Goal: Task Accomplishment & Management: Use online tool/utility

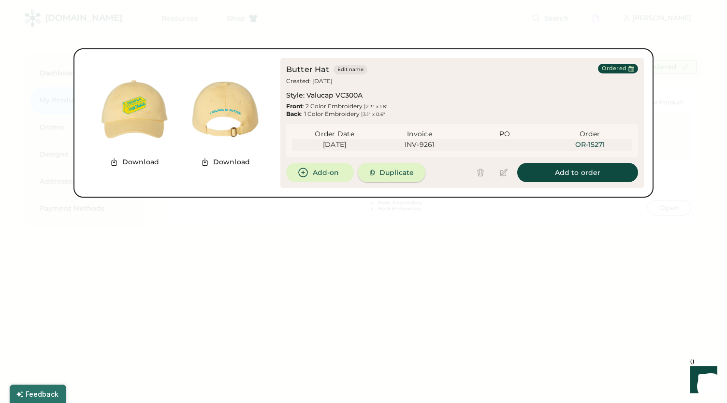
click at [379, 174] on button "Duplicate" at bounding box center [392, 172] width 68 height 19
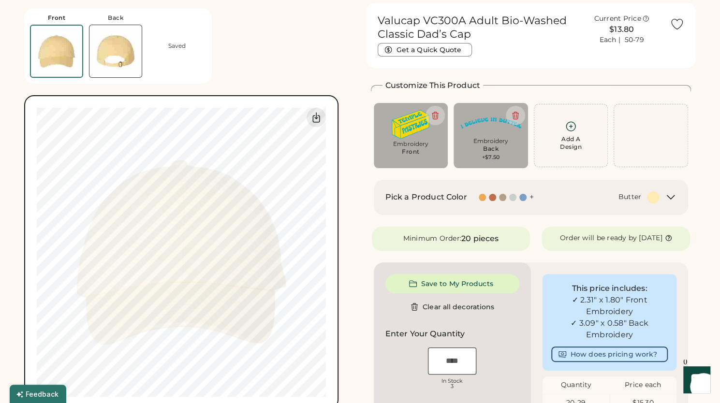
scroll to position [86, 0]
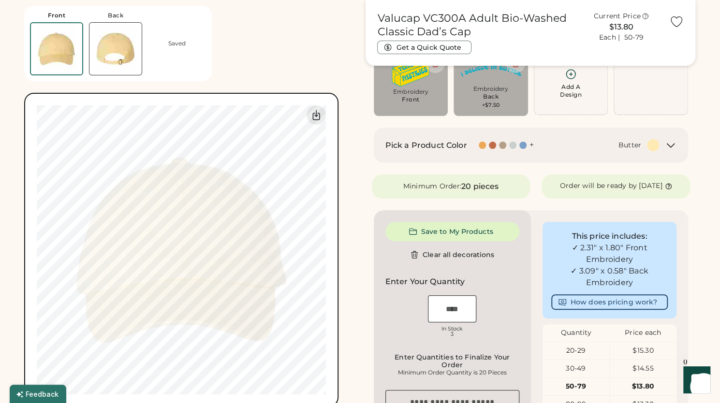
click at [660, 146] on div "Pick a Product Color + Butter" at bounding box center [530, 145] width 291 height 12
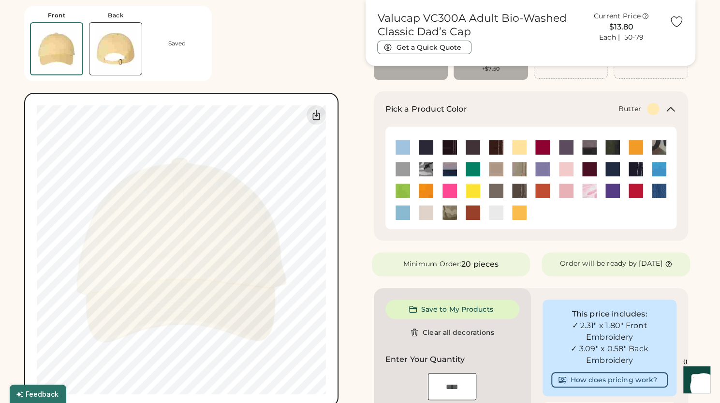
scroll to position [123, 0]
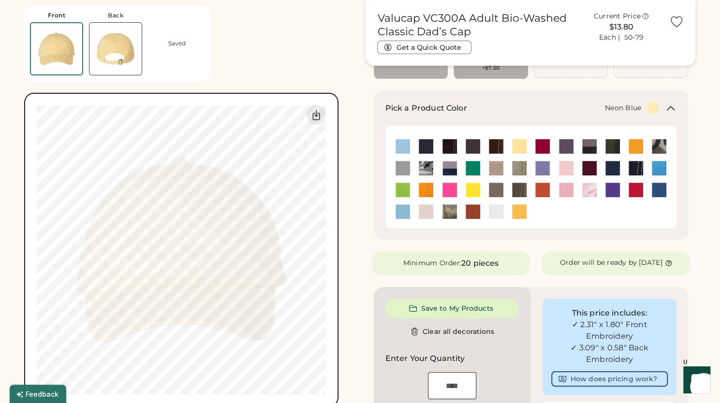
click at [659, 170] on img at bounding box center [659, 168] width 15 height 15
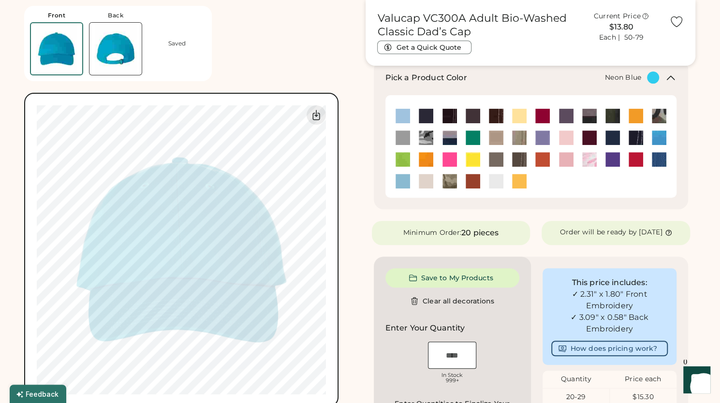
scroll to position [142, 0]
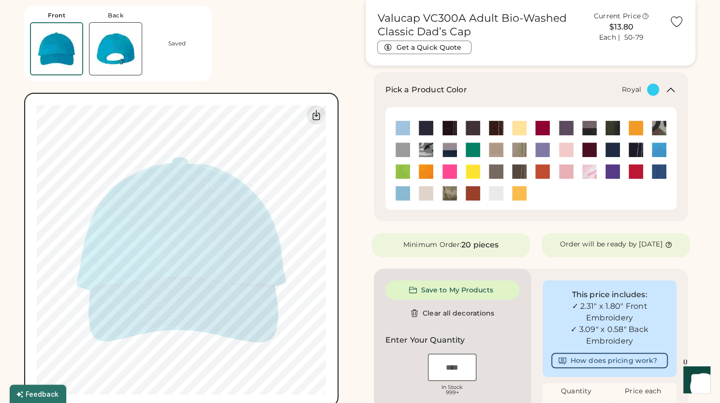
click at [663, 170] on img at bounding box center [659, 171] width 15 height 15
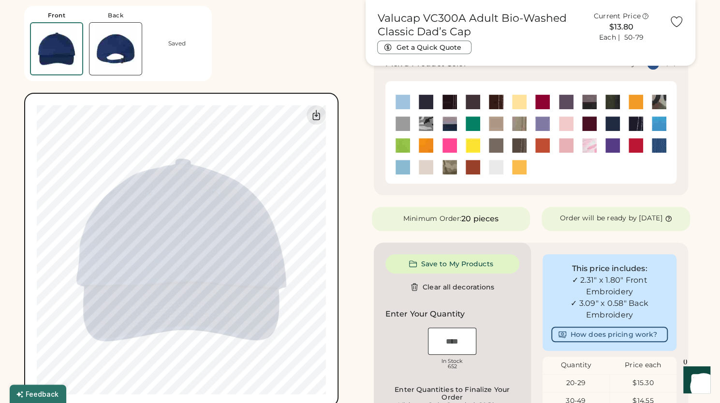
scroll to position [158, 0]
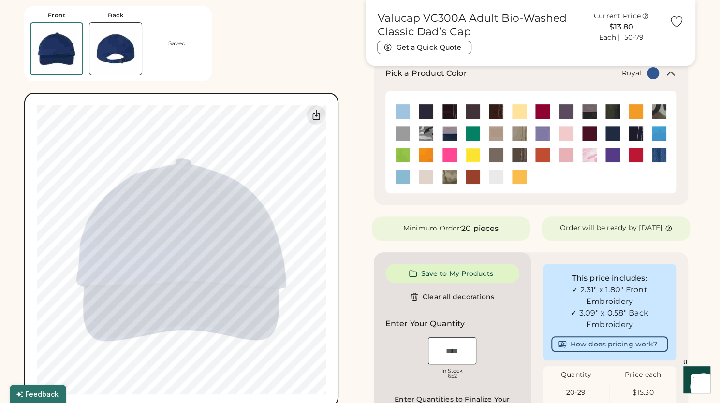
click at [119, 60] on img at bounding box center [115, 49] width 52 height 52
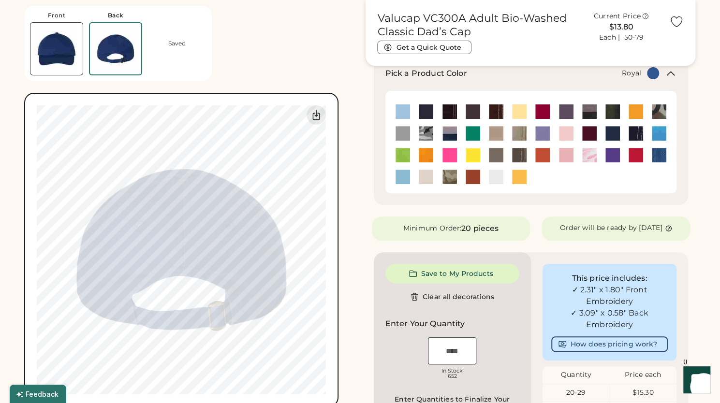
click at [46, 44] on img at bounding box center [56, 49] width 52 height 52
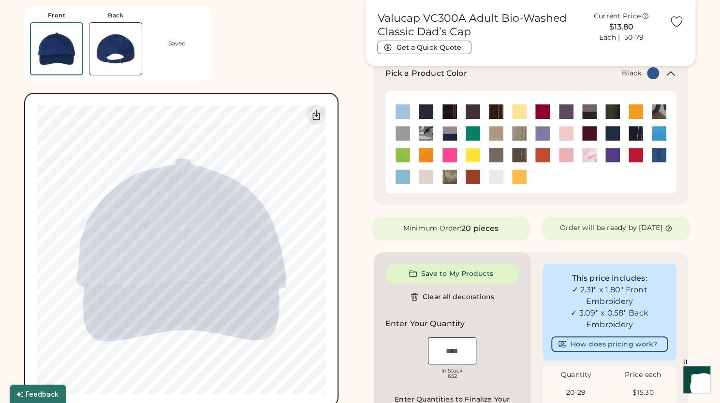
click at [428, 104] on img at bounding box center [426, 111] width 15 height 15
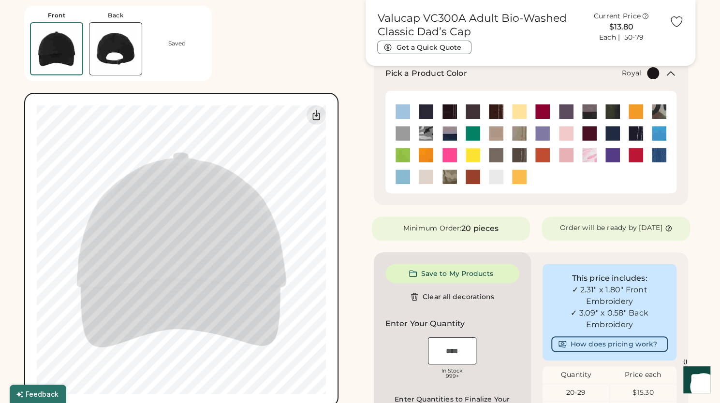
click at [659, 156] on img at bounding box center [659, 155] width 15 height 15
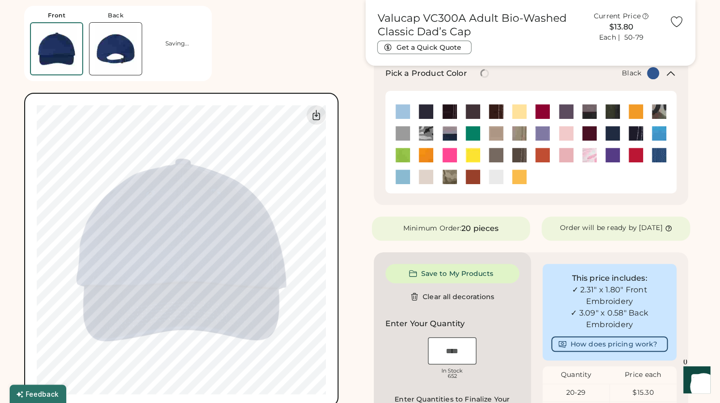
click at [431, 110] on img at bounding box center [426, 111] width 15 height 15
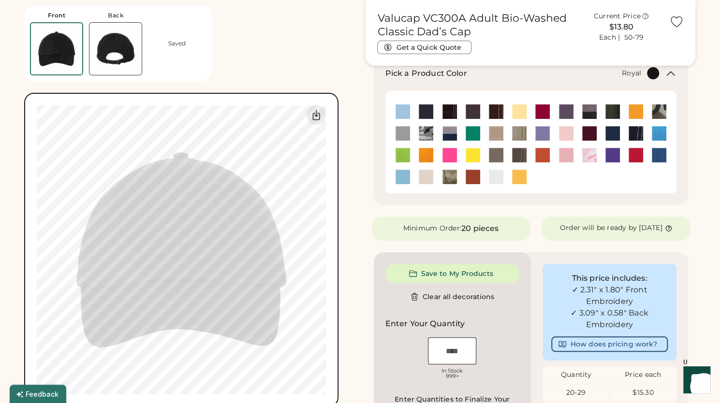
click at [654, 151] on img at bounding box center [659, 155] width 15 height 15
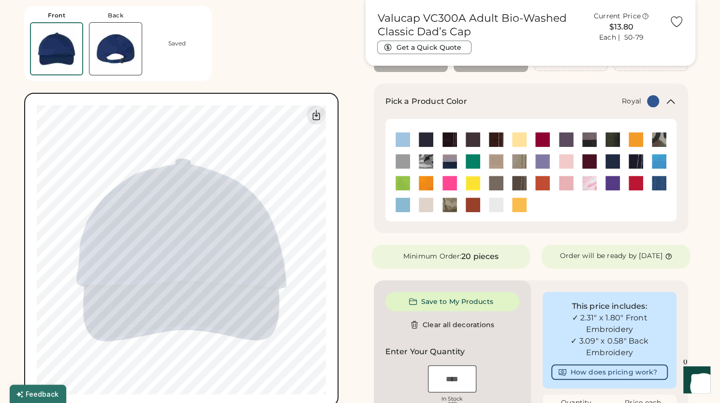
scroll to position [130, 0]
click at [121, 58] on img at bounding box center [115, 49] width 52 height 52
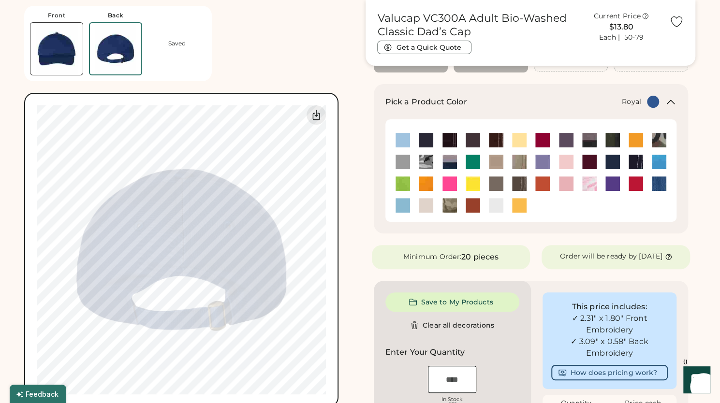
click at [76, 56] on img at bounding box center [56, 49] width 52 height 52
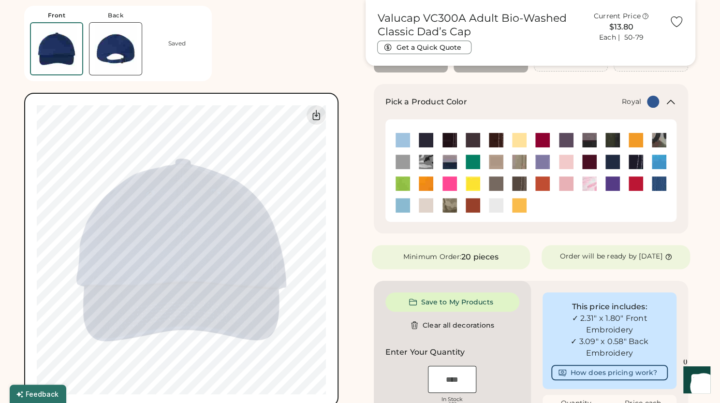
click at [117, 54] on img at bounding box center [115, 49] width 52 height 52
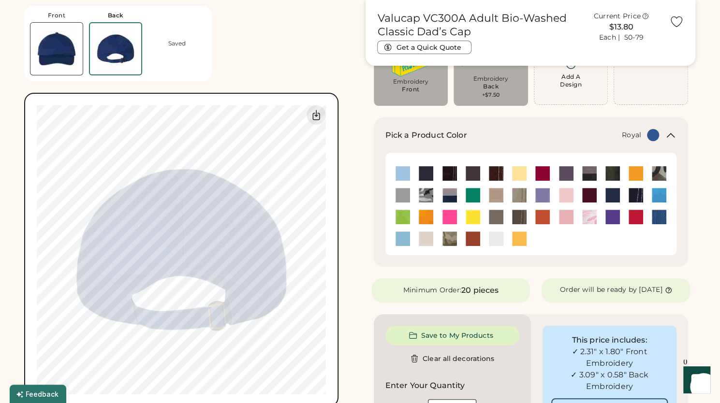
scroll to position [0, 0]
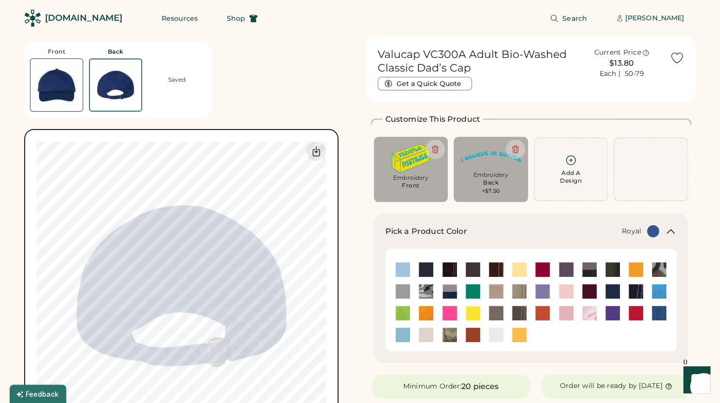
click at [42, 83] on img at bounding box center [56, 85] width 52 height 52
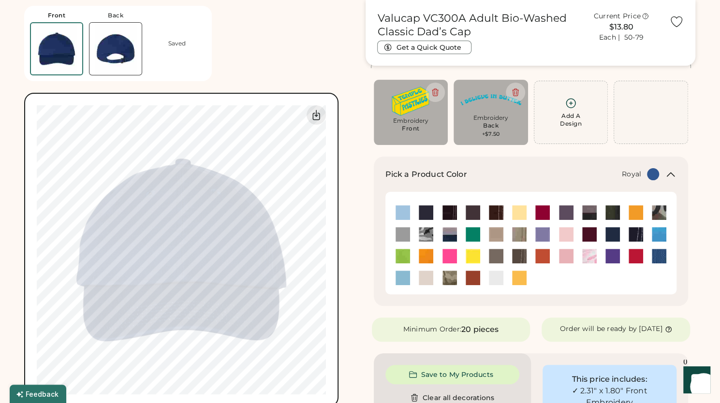
scroll to position [57, 0]
click at [455, 281] on img at bounding box center [449, 278] width 15 height 15
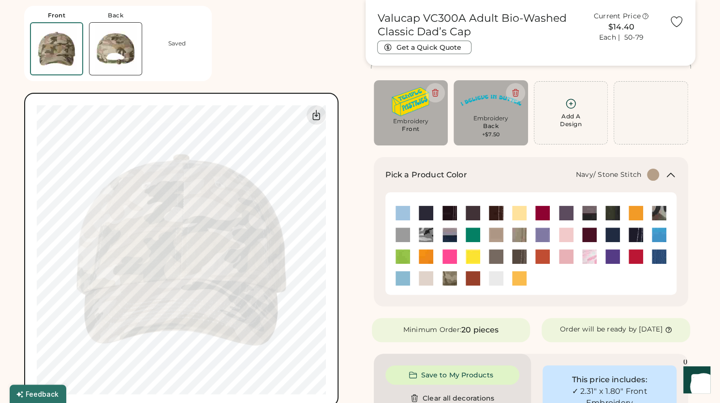
click at [631, 235] on img at bounding box center [635, 235] width 15 height 15
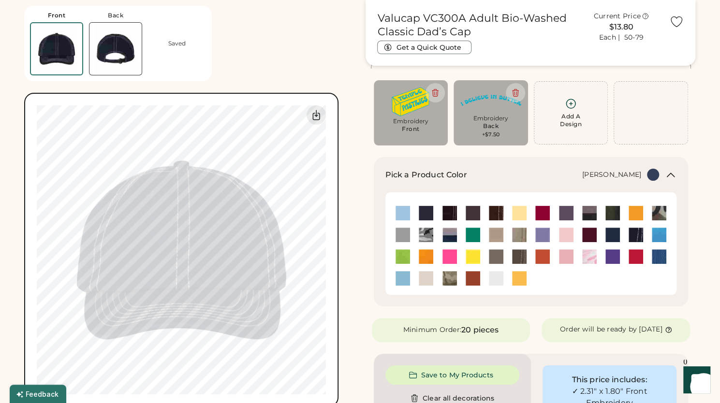
click at [452, 276] on img at bounding box center [449, 278] width 15 height 15
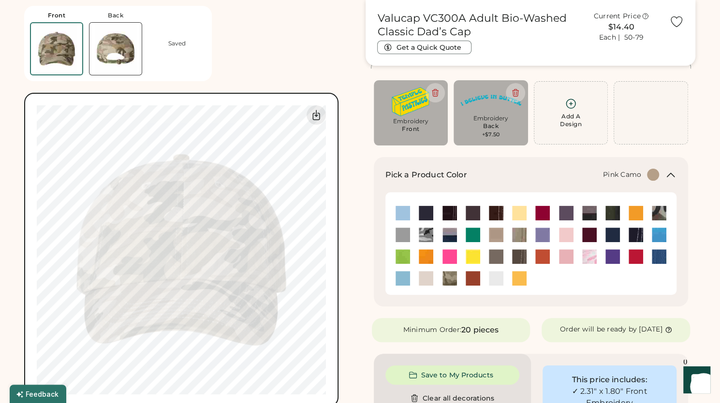
click at [592, 255] on img at bounding box center [589, 256] width 15 height 15
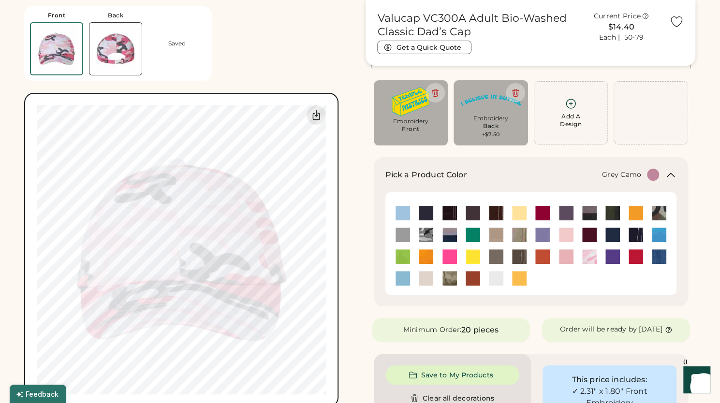
click at [420, 234] on img at bounding box center [426, 235] width 15 height 15
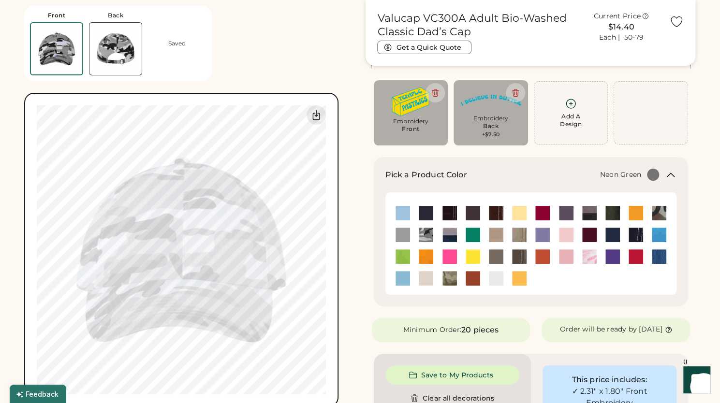
click at [397, 259] on img at bounding box center [402, 256] width 15 height 15
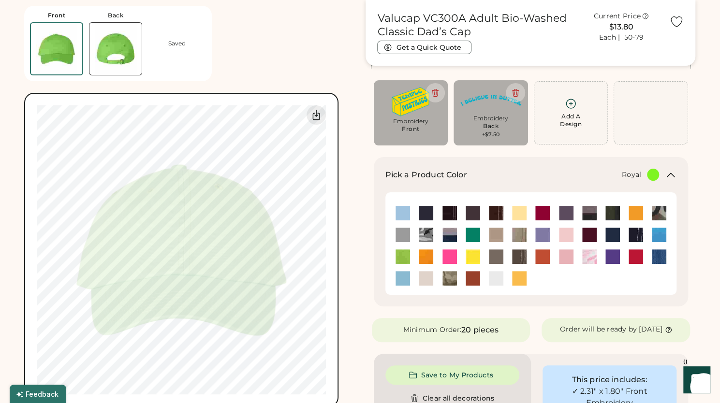
click at [656, 256] on img at bounding box center [659, 256] width 15 height 15
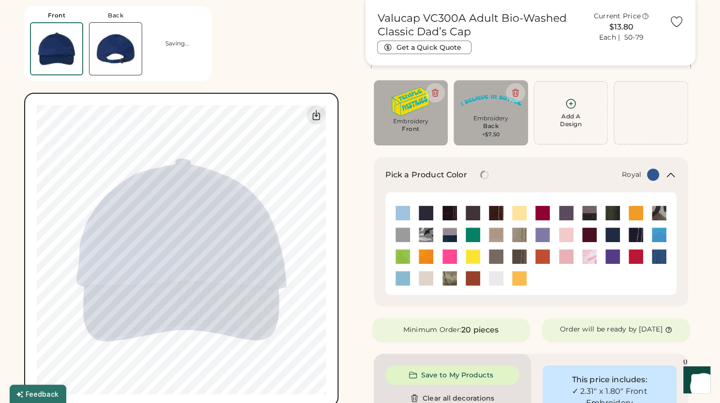
click at [516, 232] on img at bounding box center [519, 235] width 15 height 15
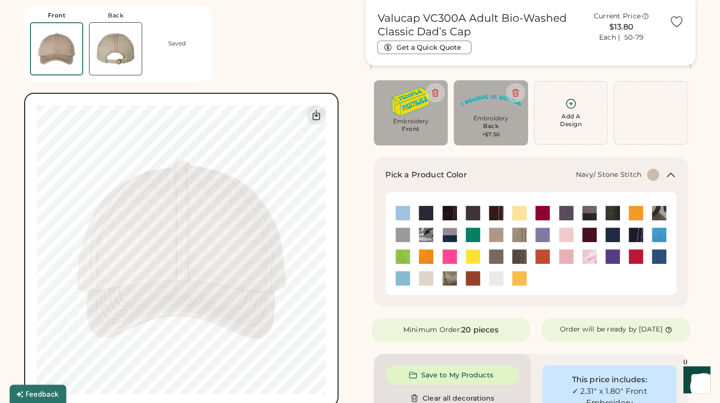
click at [638, 236] on img at bounding box center [635, 235] width 15 height 15
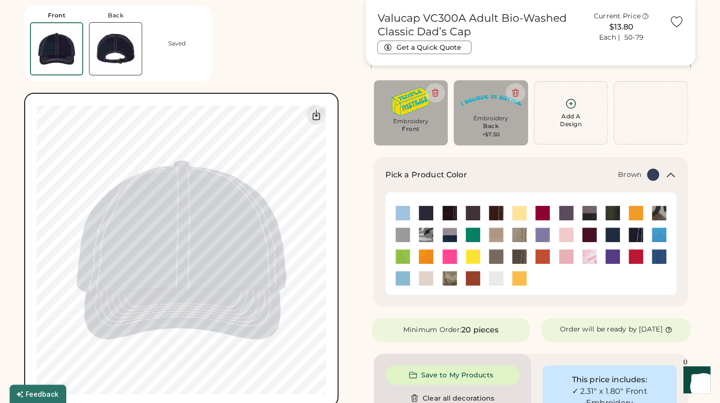
click at [482, 218] on div at bounding box center [472, 212] width 23 height 15
click at [494, 212] on img at bounding box center [496, 213] width 15 height 15
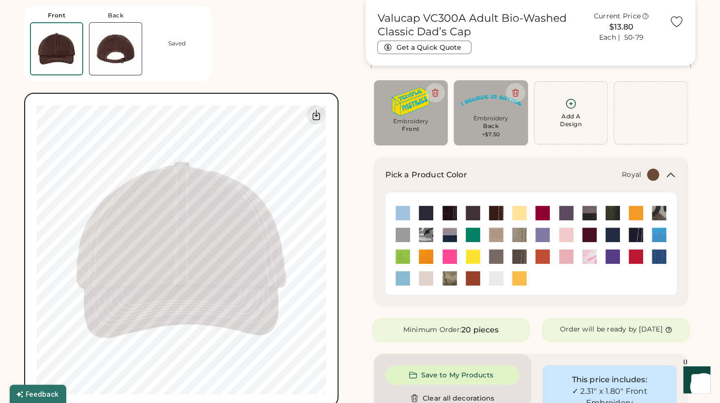
click at [649, 254] on div at bounding box center [658, 256] width 23 height 15
click at [656, 256] on img at bounding box center [659, 256] width 15 height 15
